Goal: Task Accomplishment & Management: Manage account settings

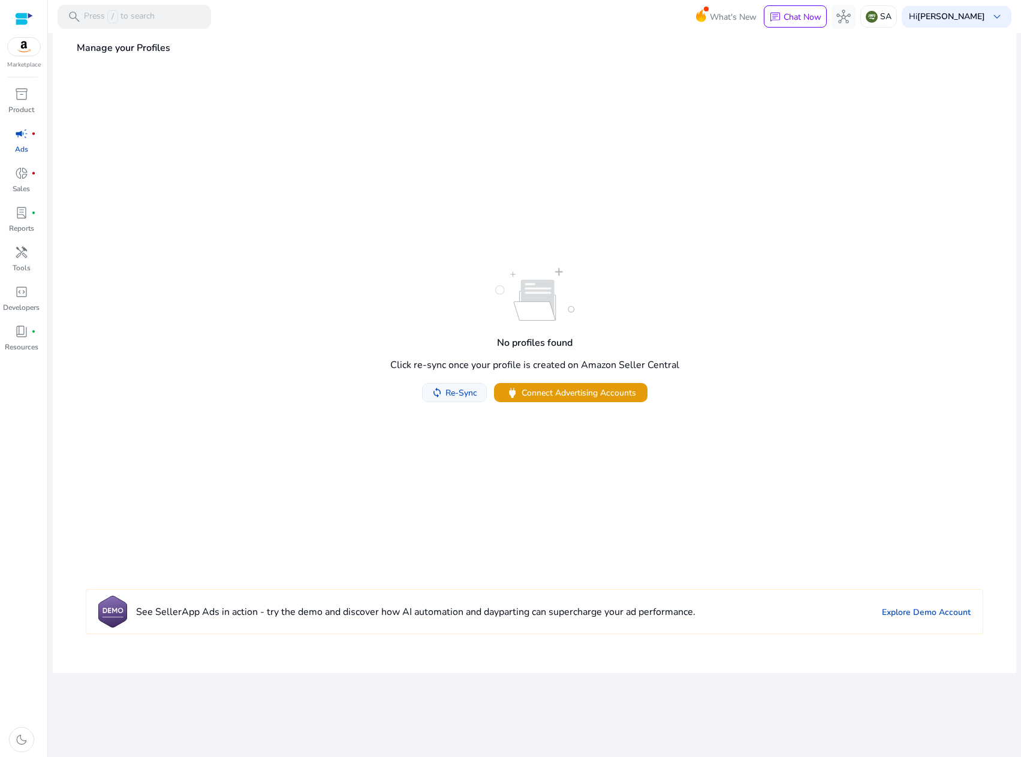
click at [453, 388] on span "Re-Sync" at bounding box center [462, 393] width 32 height 13
click at [21, 212] on span "lab_profile" at bounding box center [21, 213] width 14 height 14
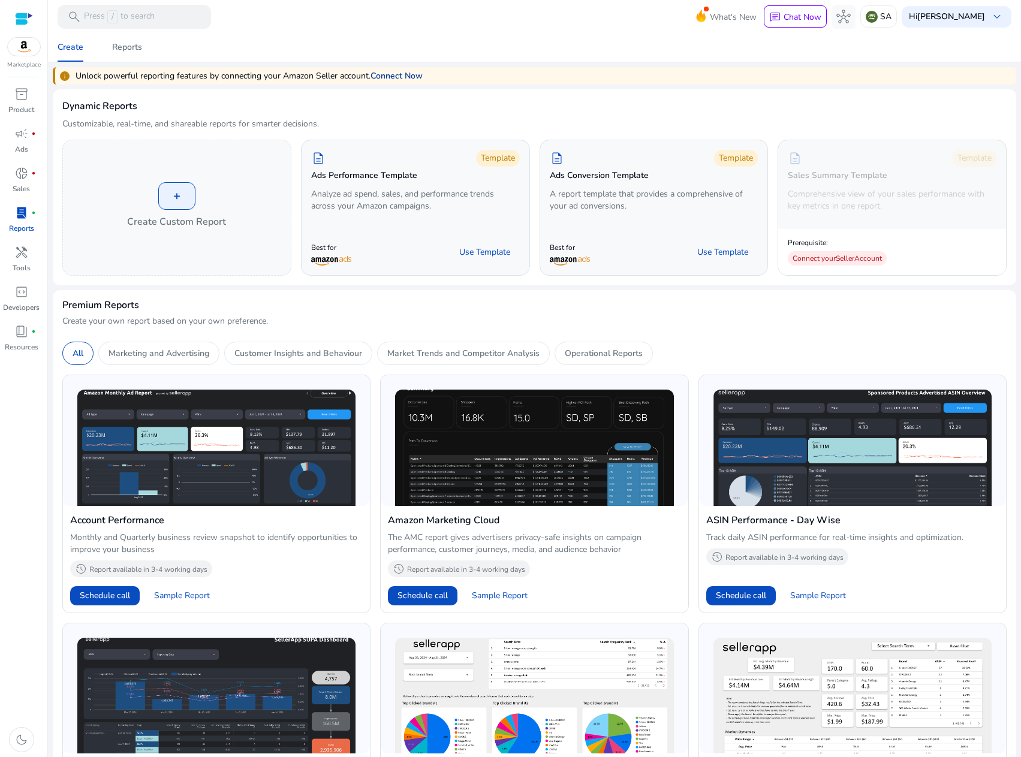
click at [405, 76] on link "Connect Now" at bounding box center [397, 76] width 52 height 13
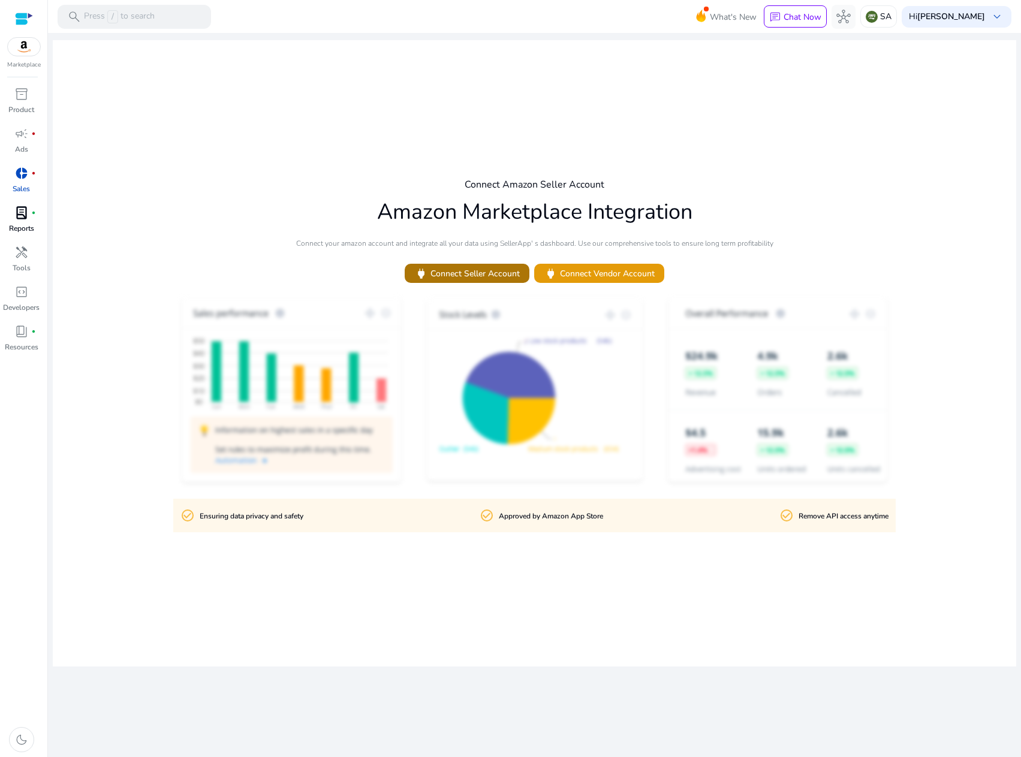
click at [494, 278] on span "power Connect Seller Account" at bounding box center [467, 274] width 106 height 14
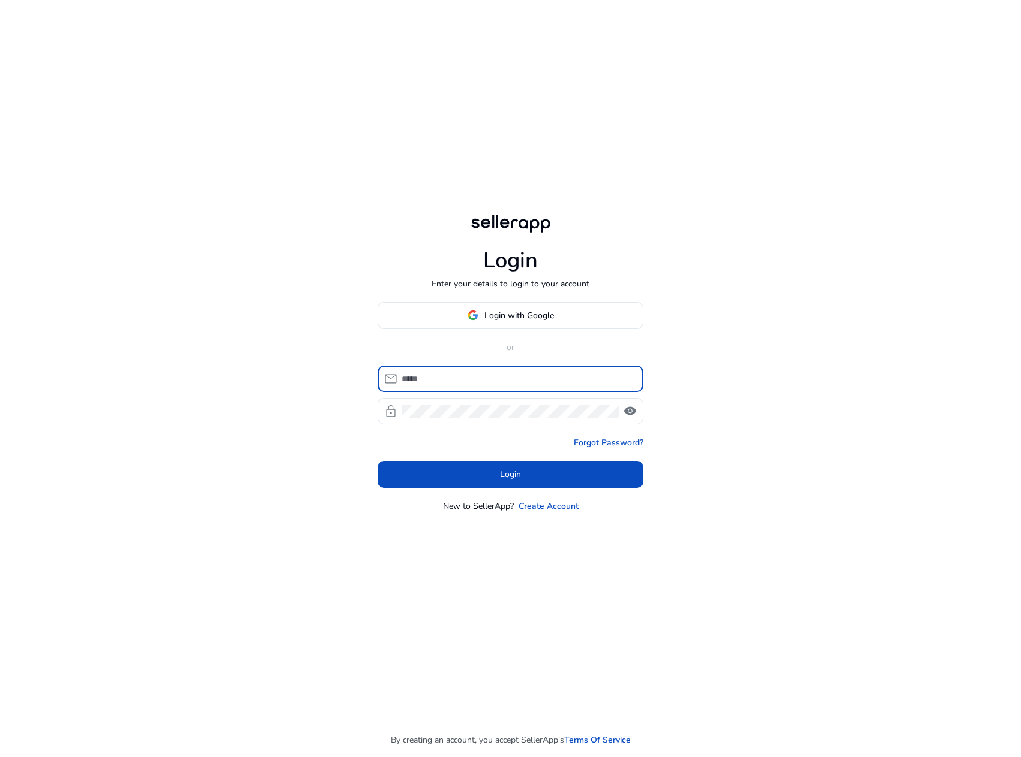
click at [534, 381] on input at bounding box center [518, 378] width 232 height 13
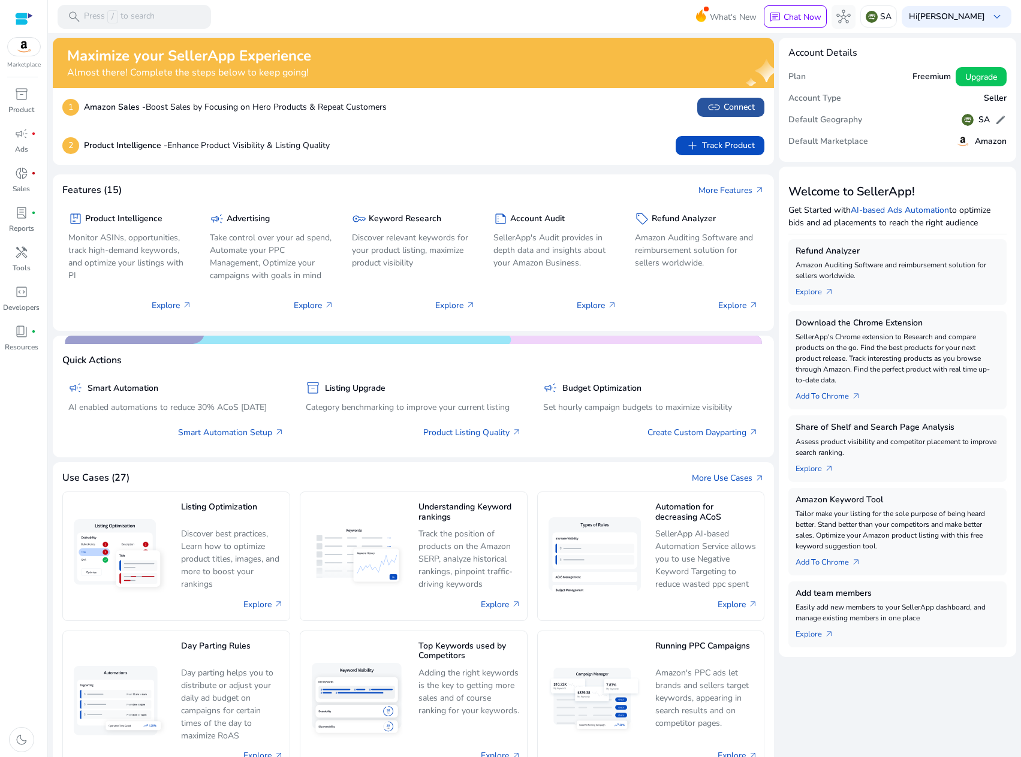
click at [750, 108] on span "link Connect" at bounding box center [731, 107] width 48 height 14
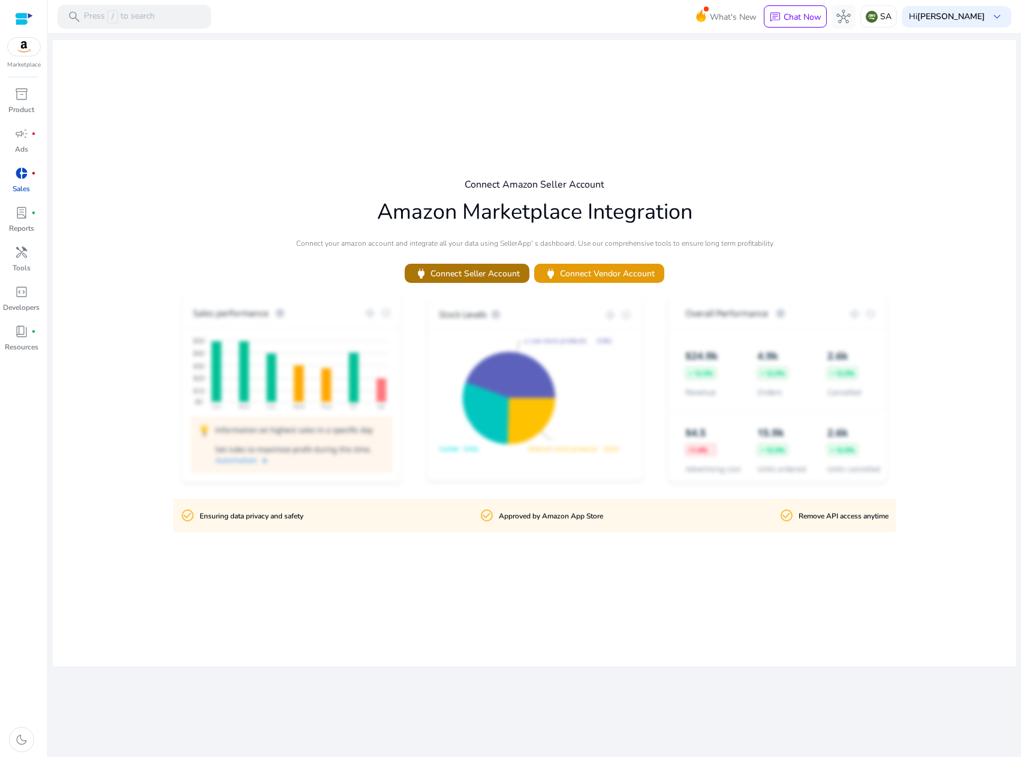
click at [509, 267] on span "power Connect Seller Account" at bounding box center [467, 274] width 106 height 14
